Goal: Task Accomplishment & Management: Manage account settings

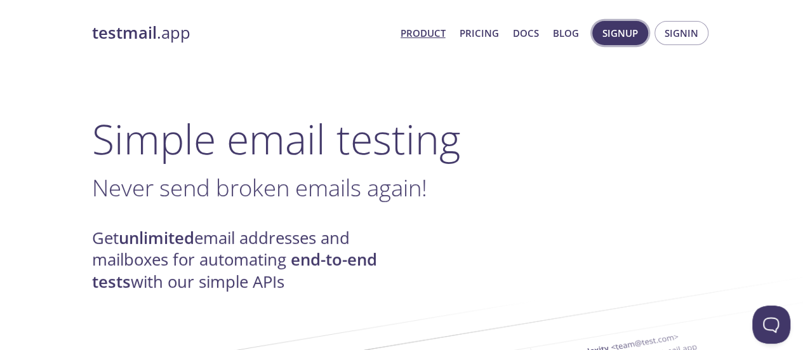
click at [626, 33] on span "Signup" at bounding box center [621, 33] width 36 height 17
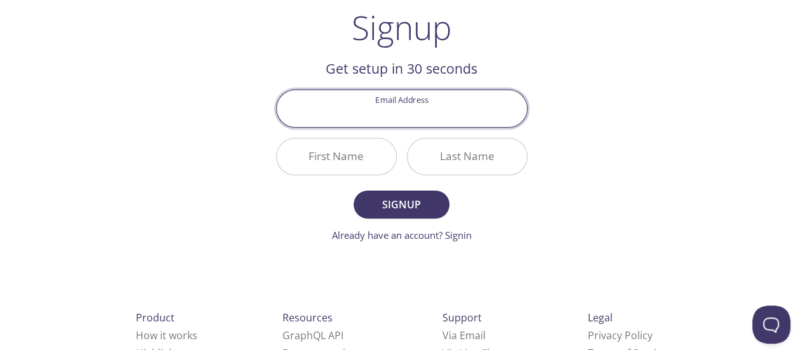
scroll to position [84, 0]
type input "[EMAIL_ADDRESS][DOMAIN_NAME]"
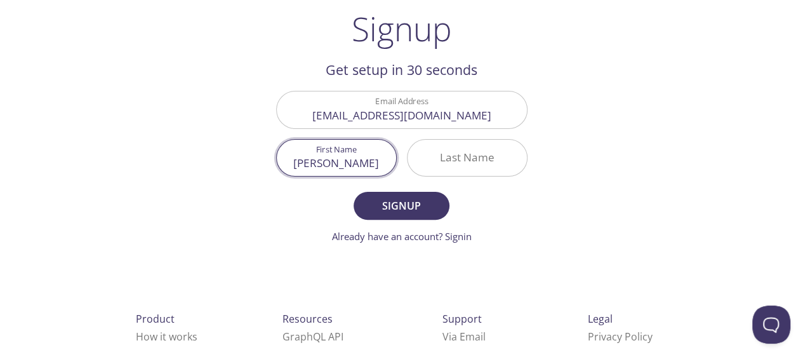
click at [370, 162] on input "[PERSON_NAME]" at bounding box center [336, 158] width 119 height 36
type input "Sulman"
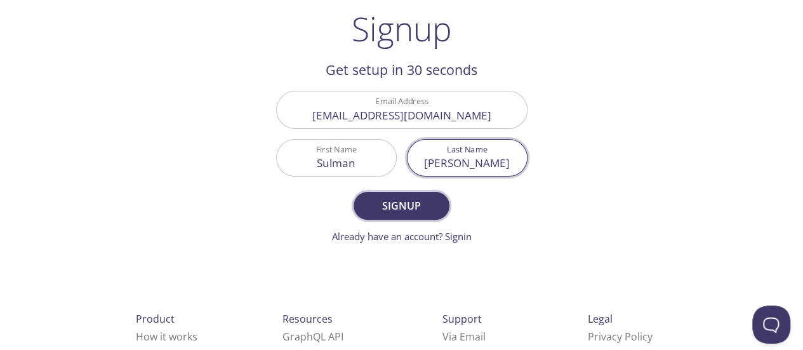
type input "[PERSON_NAME]"
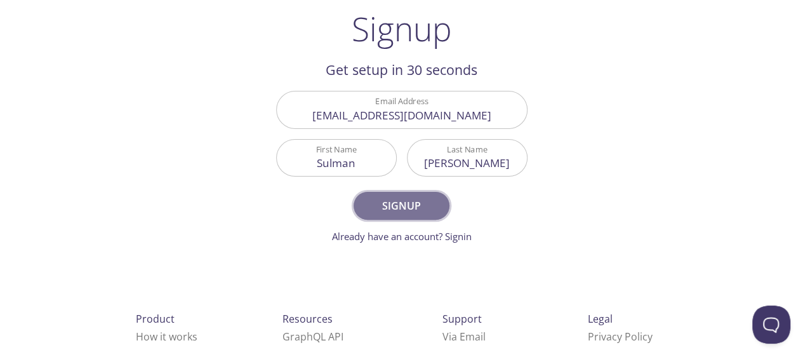
click at [410, 201] on span "Signup" at bounding box center [401, 206] width 67 height 18
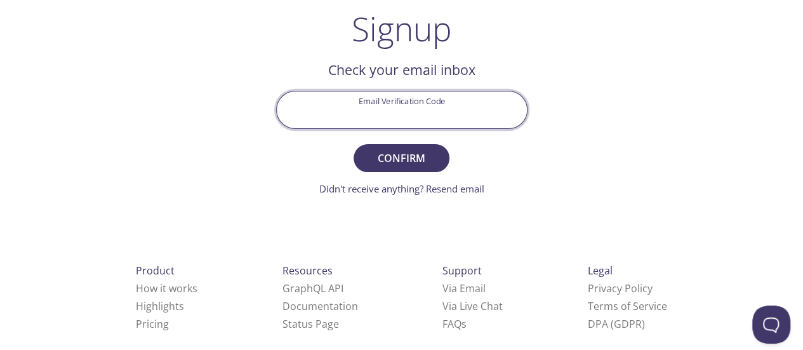
click at [443, 108] on input "Email Verification Code" at bounding box center [402, 109] width 250 height 36
paste input "K2E9Q2J"
type input "K2E9Q2J"
click at [425, 157] on span "Confirm" at bounding box center [401, 158] width 67 height 18
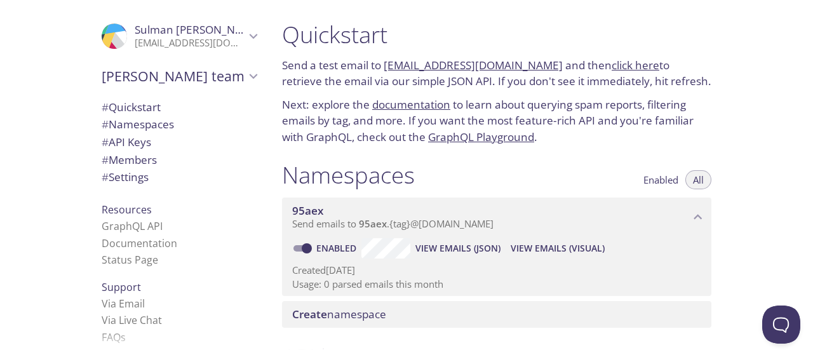
scroll to position [79, 0]
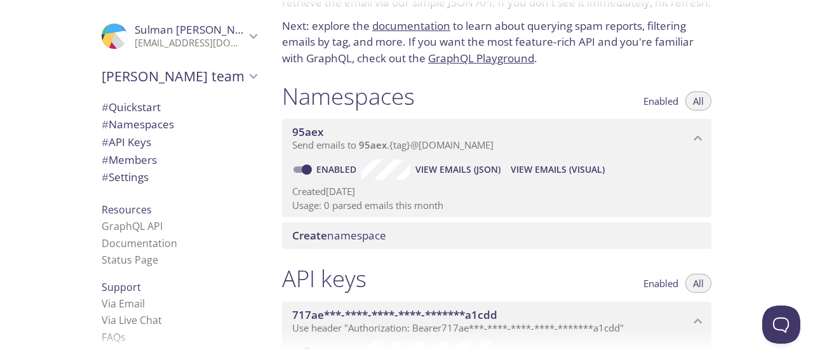
click at [245, 30] on icon "Sulman Ali" at bounding box center [253, 36] width 17 height 17
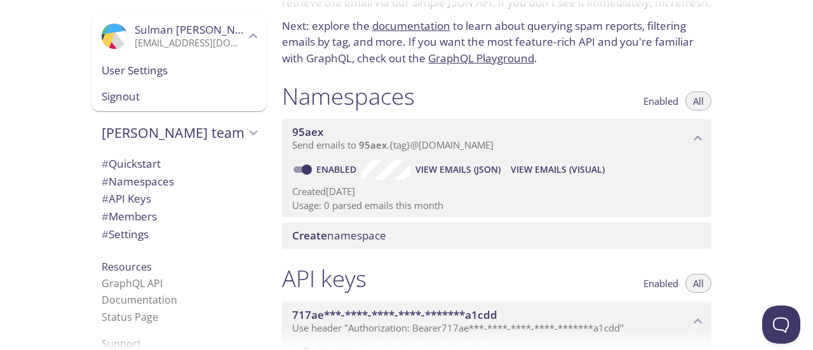
click at [186, 64] on span "User Settings" at bounding box center [179, 70] width 155 height 17
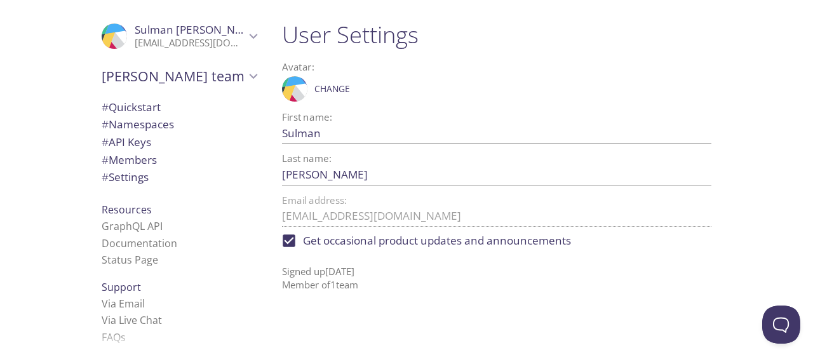
click at [141, 163] on span "# Members" at bounding box center [129, 159] width 55 height 15
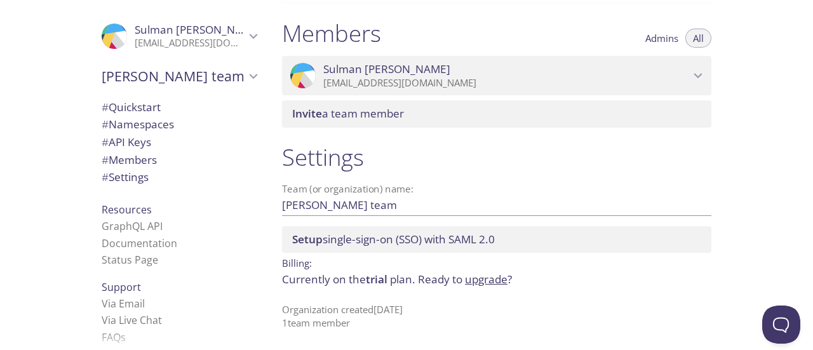
click at [164, 126] on span "# Namespaces" at bounding box center [138, 124] width 72 height 15
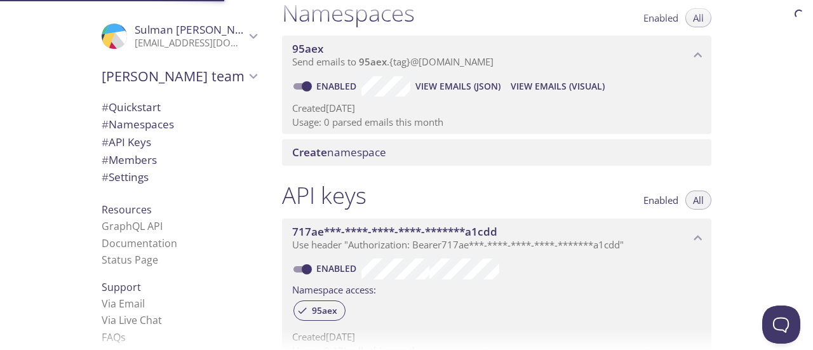
scroll to position [160, 0]
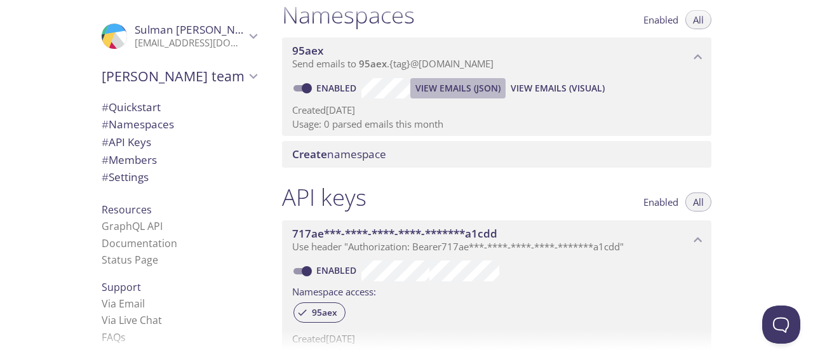
click at [456, 84] on span "View Emails (JSON)" at bounding box center [457, 88] width 85 height 15
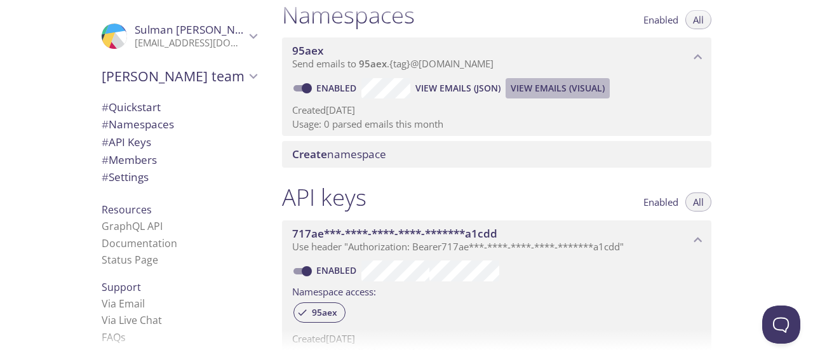
click at [576, 86] on span "View Emails (Visual)" at bounding box center [558, 88] width 94 height 15
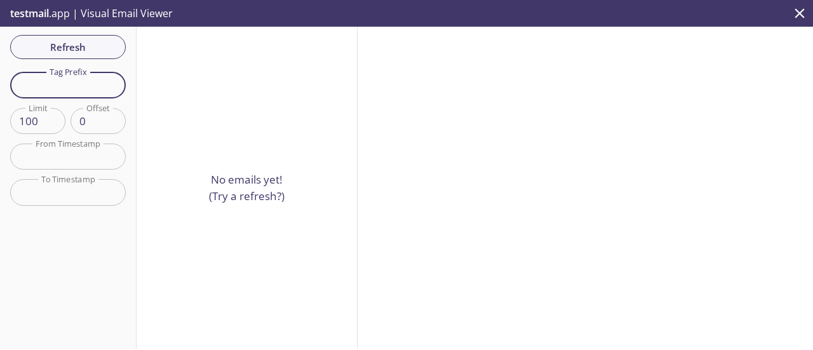
click at [93, 87] on input "text" at bounding box center [68, 85] width 116 height 26
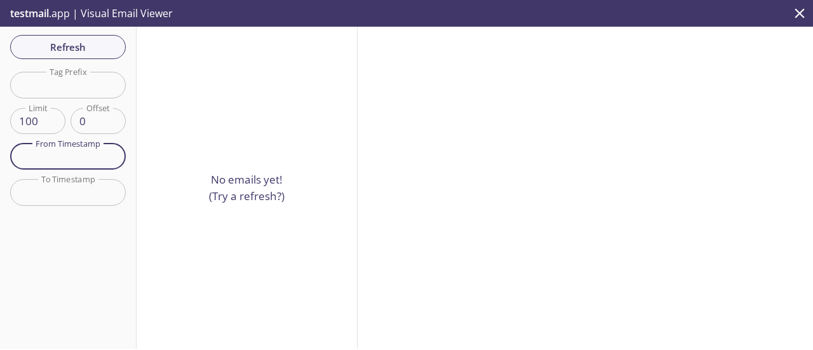
click at [70, 151] on input "text" at bounding box center [68, 157] width 116 height 26
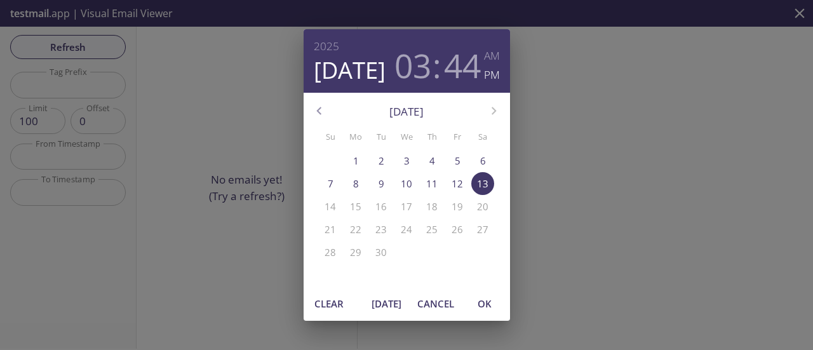
click at [559, 163] on div "[DATE] 03 : 44 AM PM [DATE] Su Mo Tu We Th Fr Sa 31 1 2 3 4 5 6 7 8 9 10 11 12 …" at bounding box center [406, 175] width 813 height 350
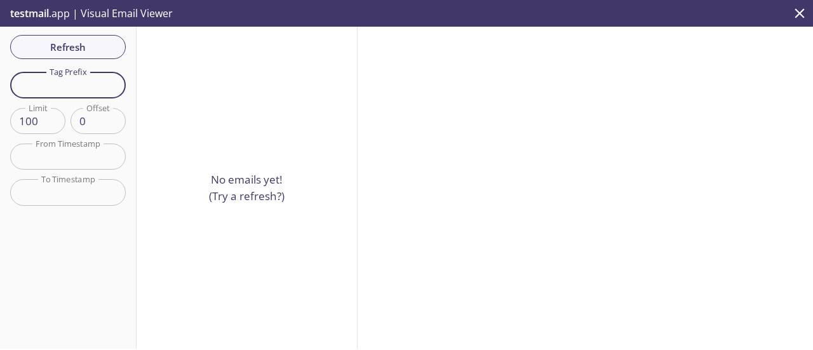
click at [83, 88] on input "text" at bounding box center [68, 85] width 116 height 26
type input "[EMAIL_ADDRESS][DOMAIN_NAME]"
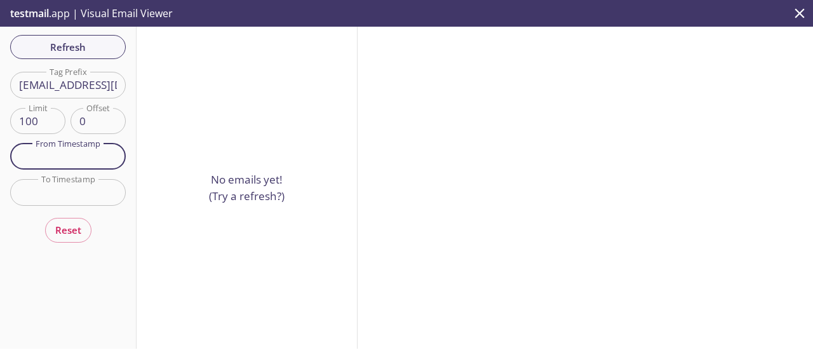
click at [80, 161] on input "text" at bounding box center [68, 157] width 116 height 26
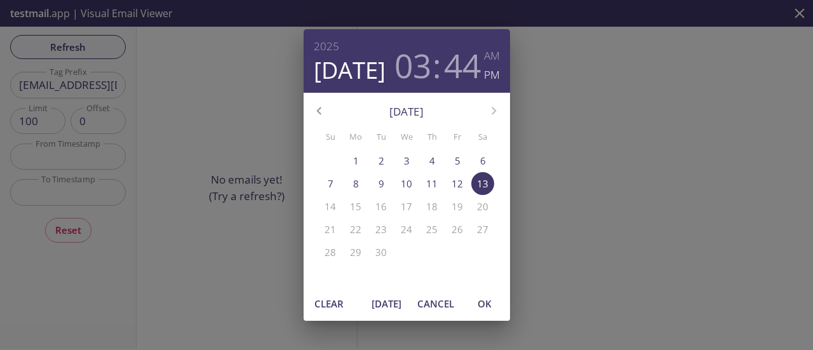
click at [479, 182] on p "13" at bounding box center [482, 183] width 11 height 13
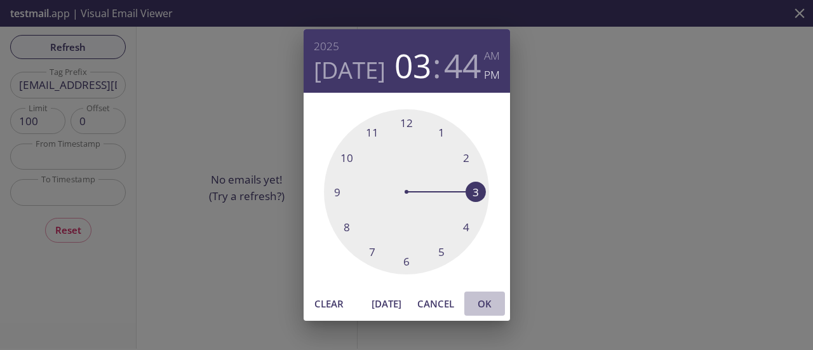
click at [487, 302] on span "OK" at bounding box center [484, 303] width 30 height 17
type input "[DATE] 3:44 pm"
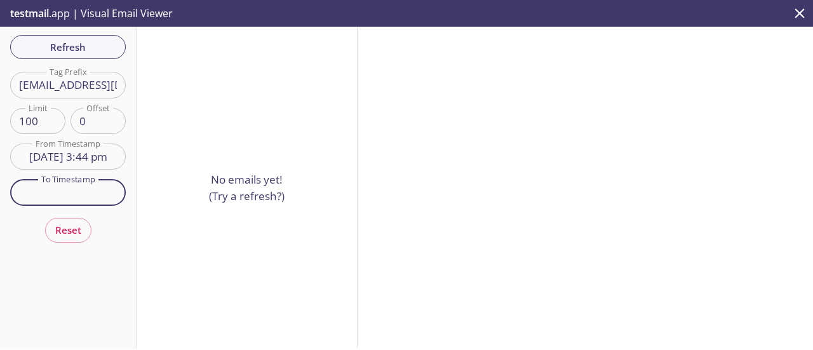
click at [77, 193] on input "text" at bounding box center [68, 192] width 116 height 26
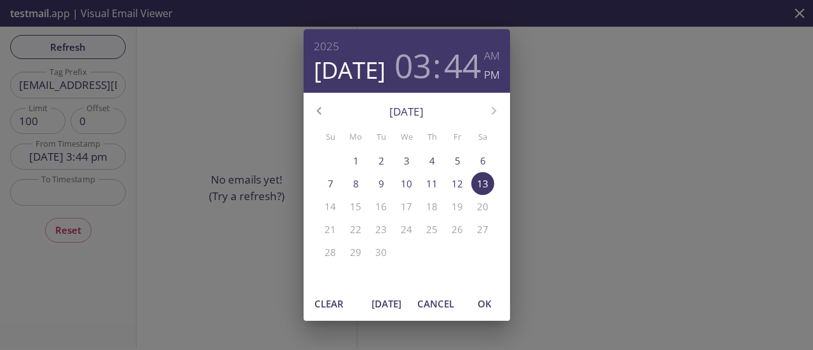
click at [493, 108] on div "[DATE]" at bounding box center [407, 111] width 206 height 32
click at [480, 184] on p "13" at bounding box center [482, 183] width 11 height 13
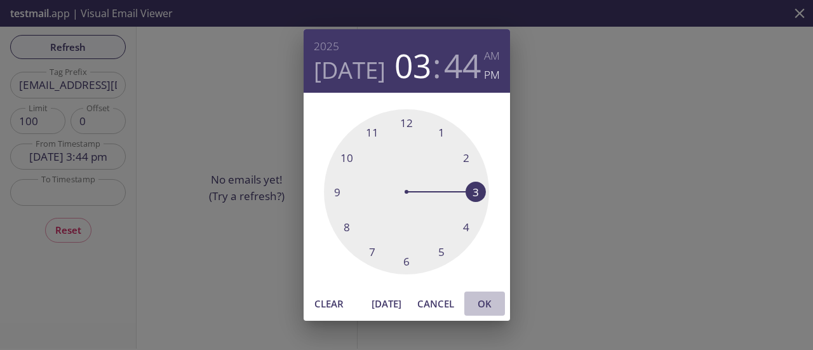
click at [482, 312] on button "OK" at bounding box center [484, 303] width 41 height 24
type input "[DATE] 3:44 pm"
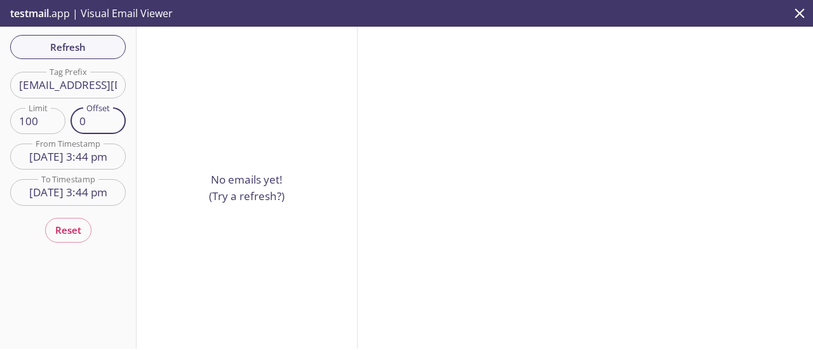
click at [100, 130] on input "0" at bounding box center [97, 121] width 55 height 26
type input "100"
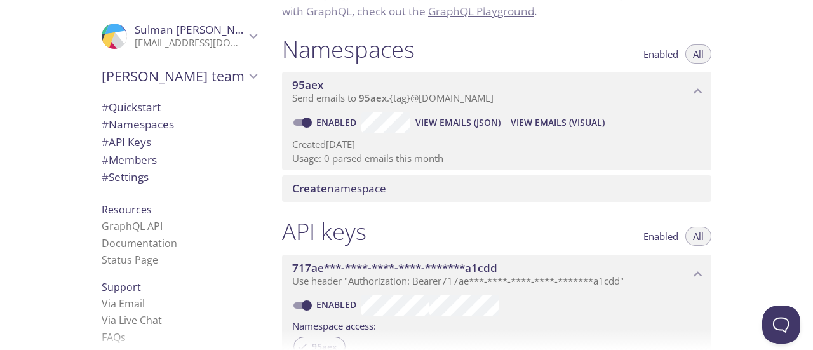
scroll to position [126, 0]
click at [309, 120] on input "Enabled" at bounding box center [307, 122] width 46 height 15
checkbox input "false"
click at [649, 54] on span "Enabled" at bounding box center [660, 54] width 35 height 0
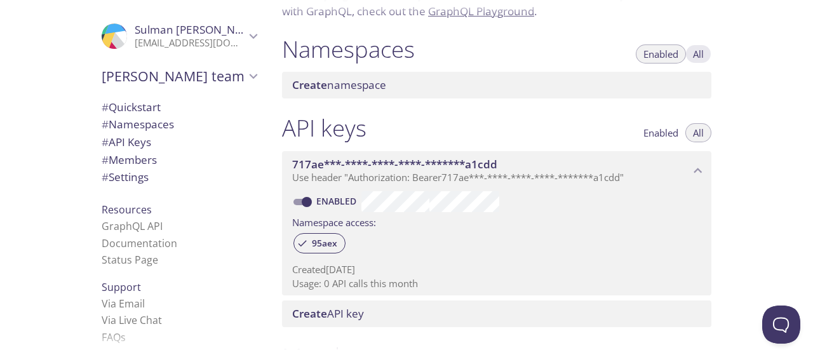
click at [694, 54] on span "All" at bounding box center [698, 54] width 11 height 0
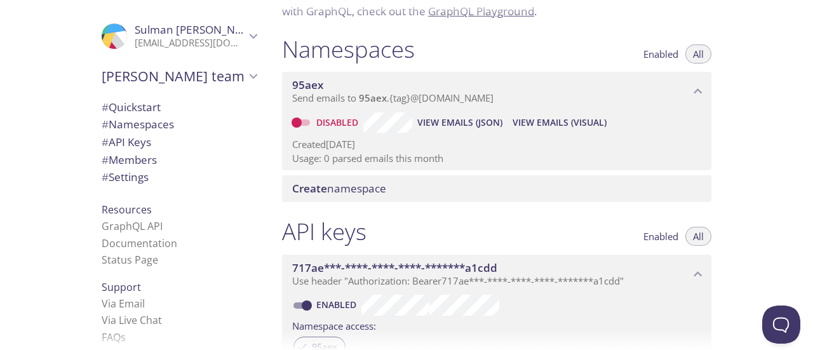
click at [309, 128] on input "Disabled" at bounding box center [297, 122] width 46 height 15
checkbox input "true"
click at [548, 123] on span "View Emails (Visual)" at bounding box center [558, 122] width 94 height 15
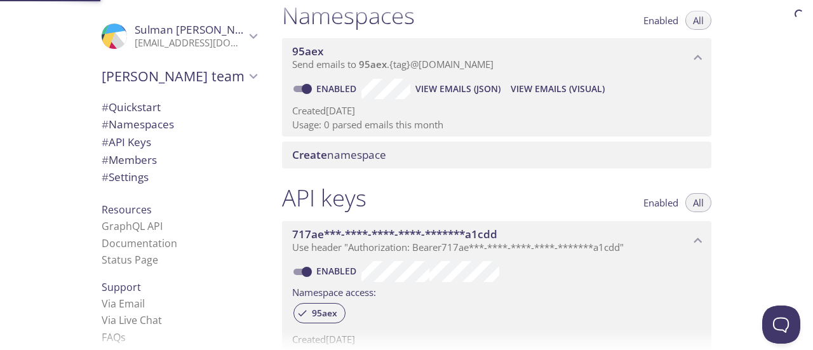
scroll to position [160, 0]
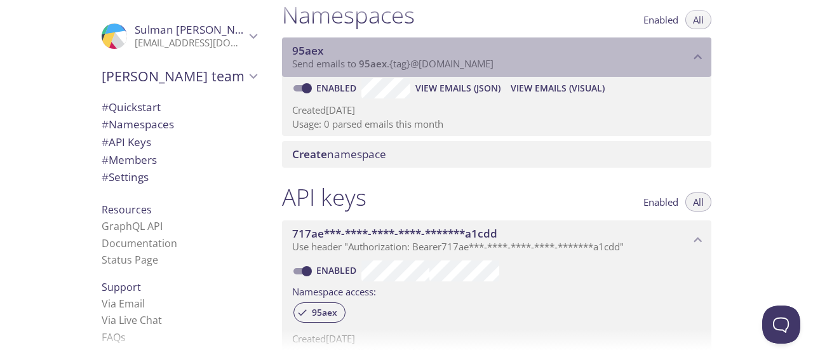
click at [697, 55] on icon "95aex namespace" at bounding box center [698, 57] width 8 height 5
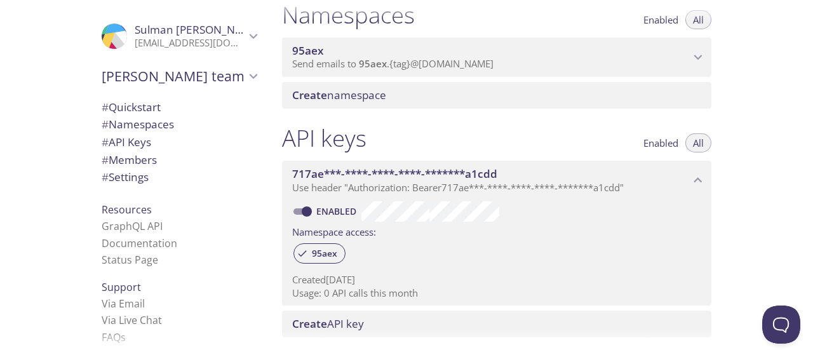
click at [697, 55] on icon "95aex namespace" at bounding box center [698, 57] width 17 height 17
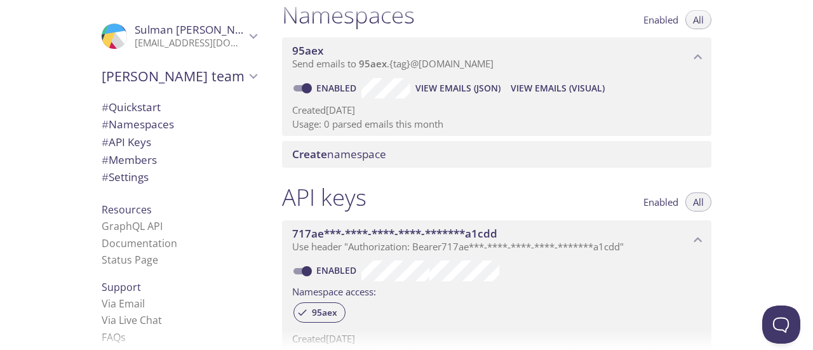
click at [442, 90] on span "View Emails (JSON)" at bounding box center [457, 88] width 85 height 15
click at [570, 91] on span "View Emails (Visual)" at bounding box center [558, 88] width 94 height 15
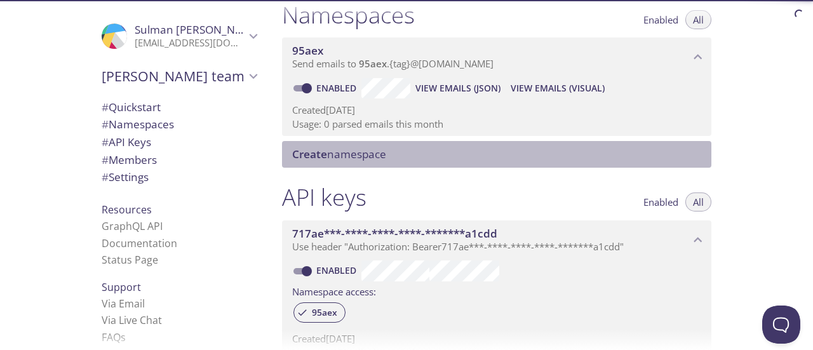
click at [359, 158] on span "Create namespace" at bounding box center [339, 154] width 94 height 15
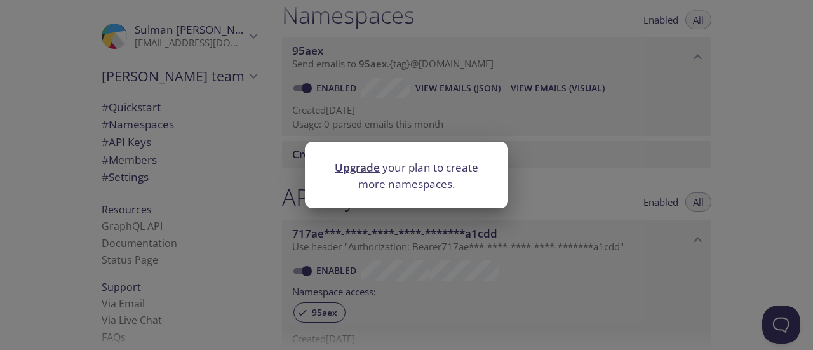
click at [429, 280] on div "Upgrade your plan to create more namespaces." at bounding box center [406, 175] width 813 height 350
